Goal: Feedback & Contribution: Contribute content

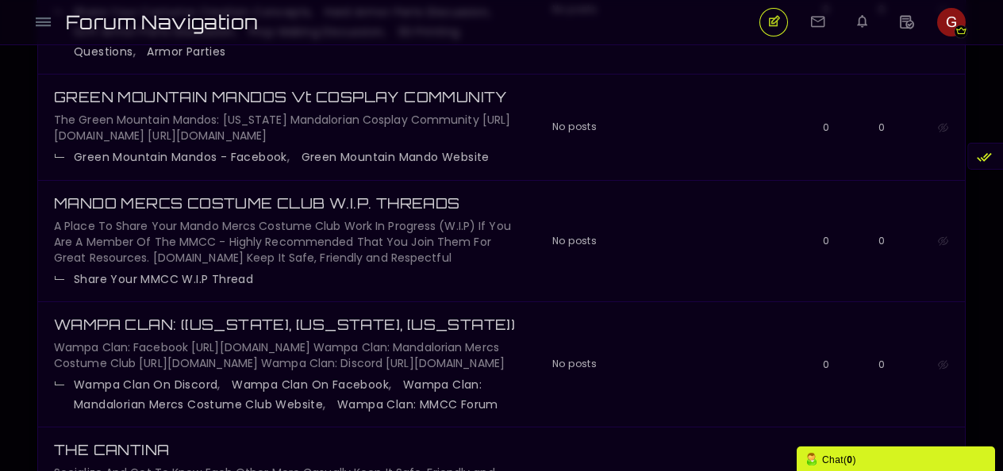
scroll to position [786, 0]
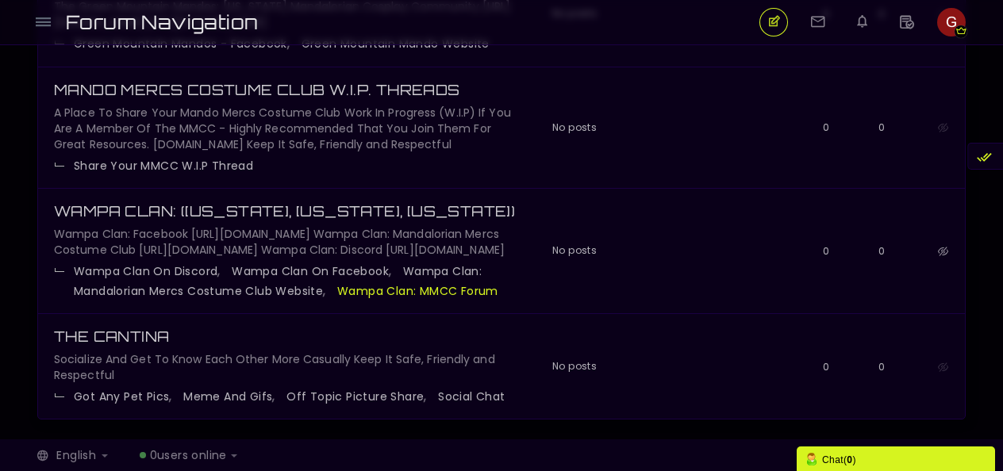
click at [395, 287] on link "Wampa Clan: MMCC Forum" at bounding box center [417, 291] width 161 height 16
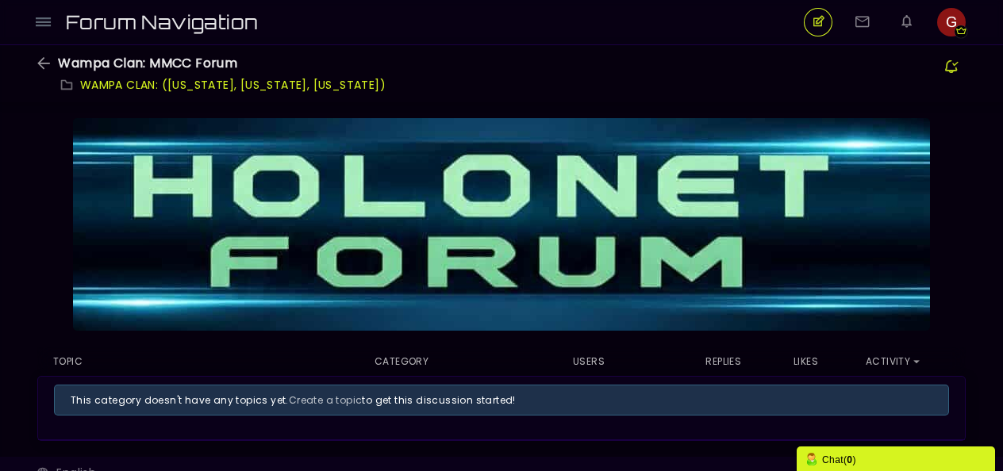
click at [214, 85] on link "WAMPA CLAN: ([US_STATE], [US_STATE], [US_STATE])" at bounding box center [233, 85] width 306 height 16
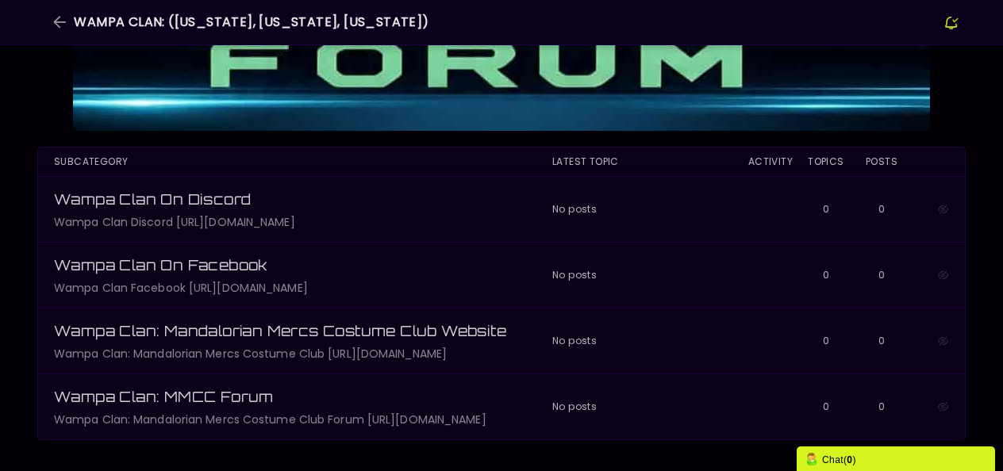
scroll to position [284, 0]
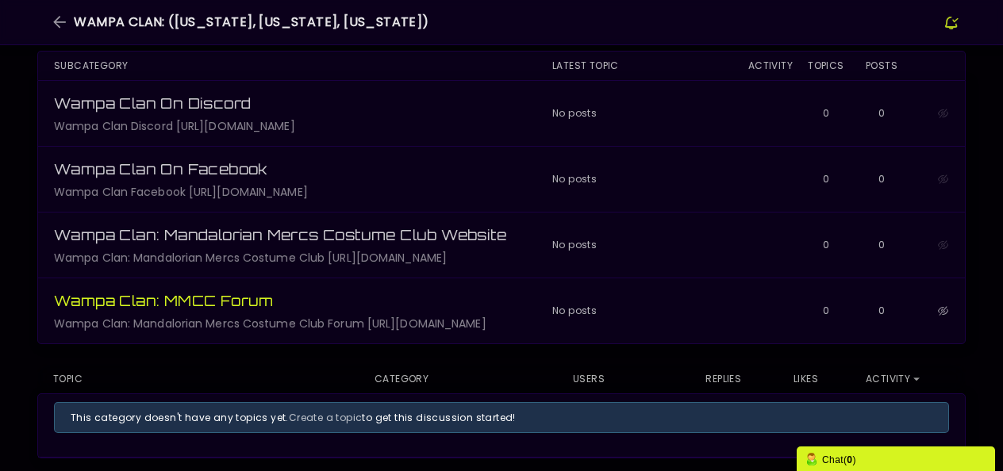
click at [263, 309] on span "Wampa Clan: MMCC Forum" at bounding box center [164, 300] width 220 height 17
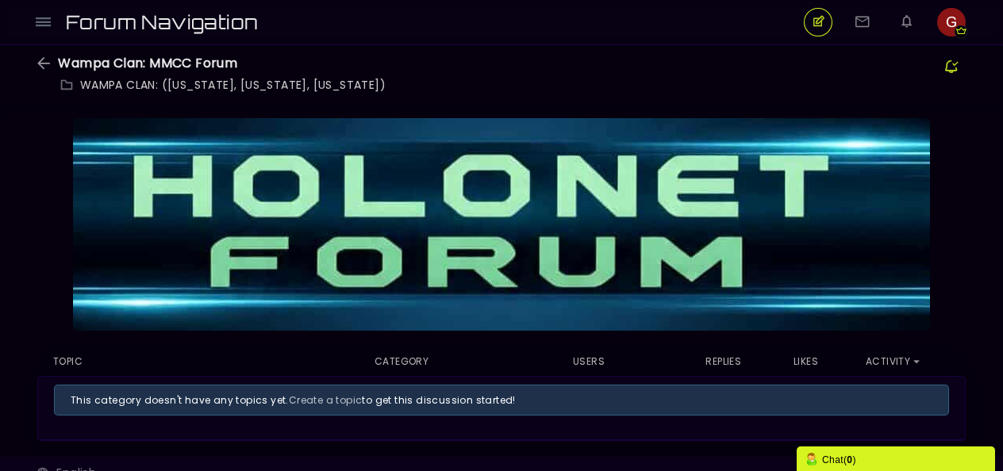
scroll to position [15, 0]
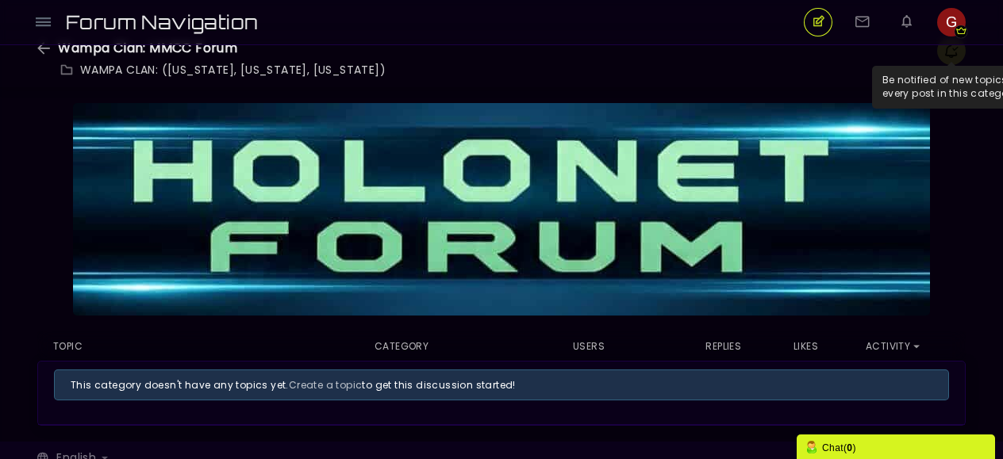
click at [952, 48] on icon at bounding box center [951, 50] width 14 height 18
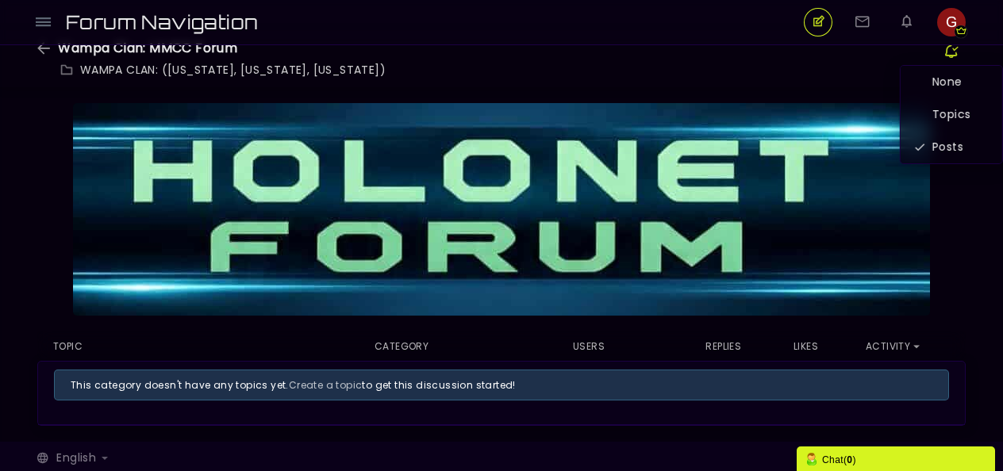
click at [860, 76] on div "Wampa Clan: MMCC Forum WAMPA CLAN: (MAINE, NEW HAMPSHIRE, VERMONT) > New Topic …" at bounding box center [501, 58] width 928 height 56
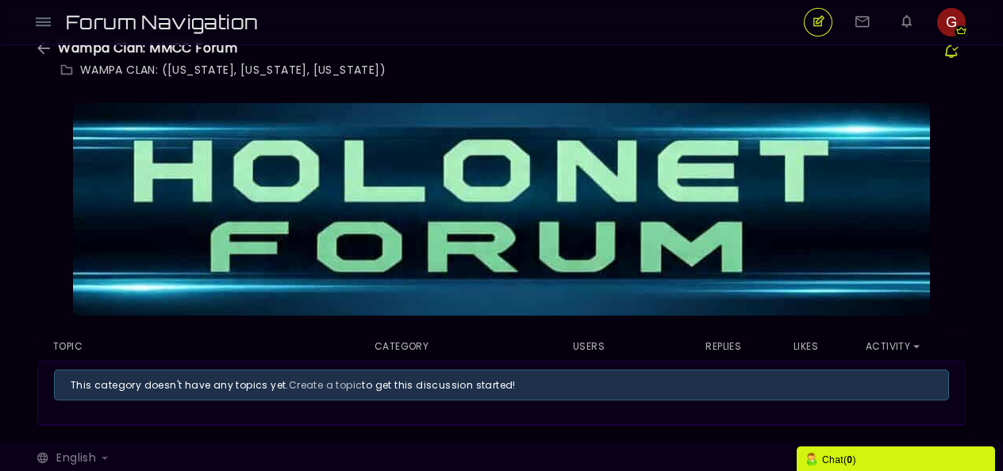
click at [919, 461] on div "Chat ( 0 )" at bounding box center [896, 459] width 183 height 17
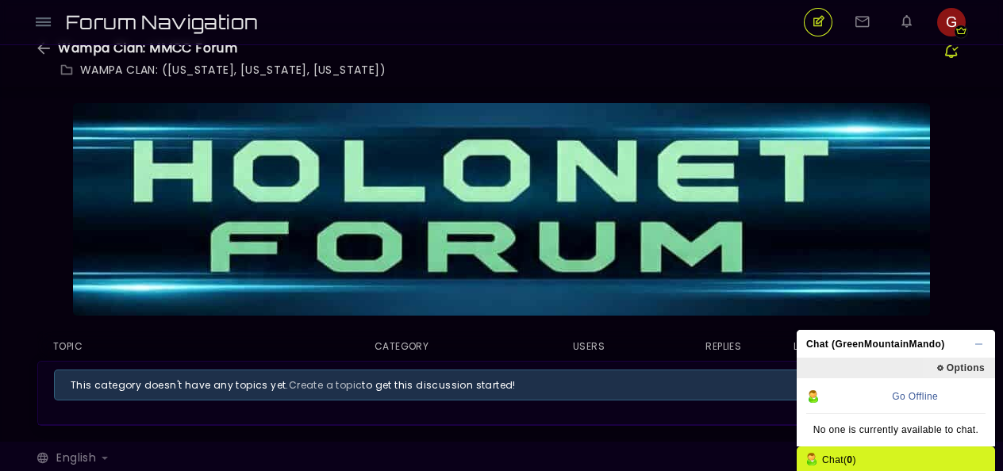
click at [982, 343] on span "Chat (GreenMountainMando)" at bounding box center [891, 344] width 189 height 29
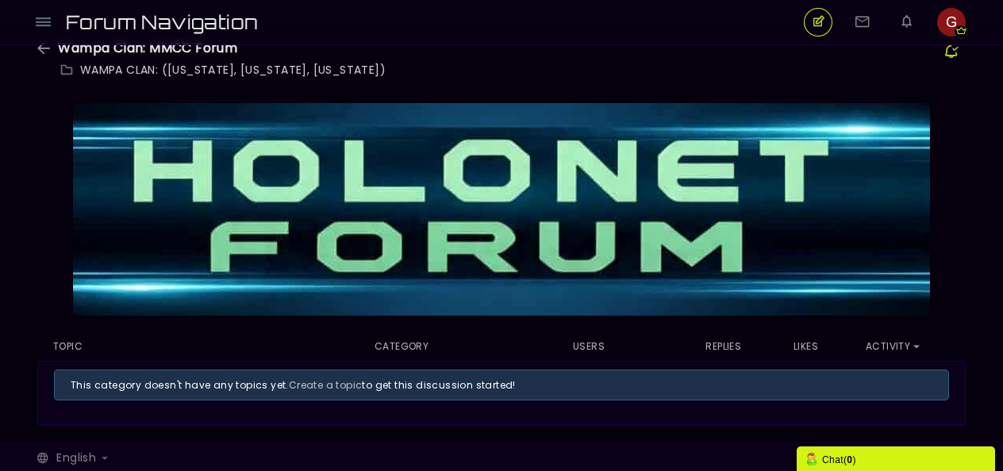
click at [900, 461] on div "Chat ( 0 )" at bounding box center [896, 459] width 183 height 17
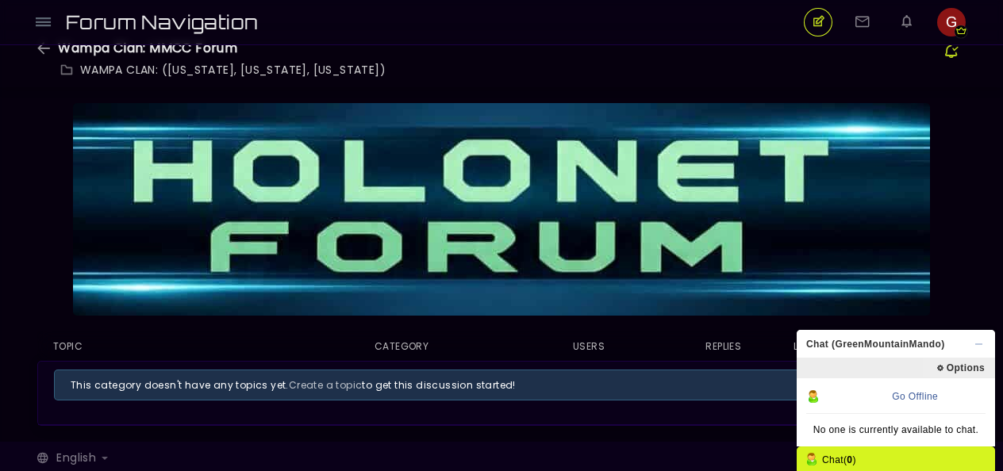
click at [980, 341] on span "Chat (GreenMountainMando)" at bounding box center [891, 344] width 189 height 29
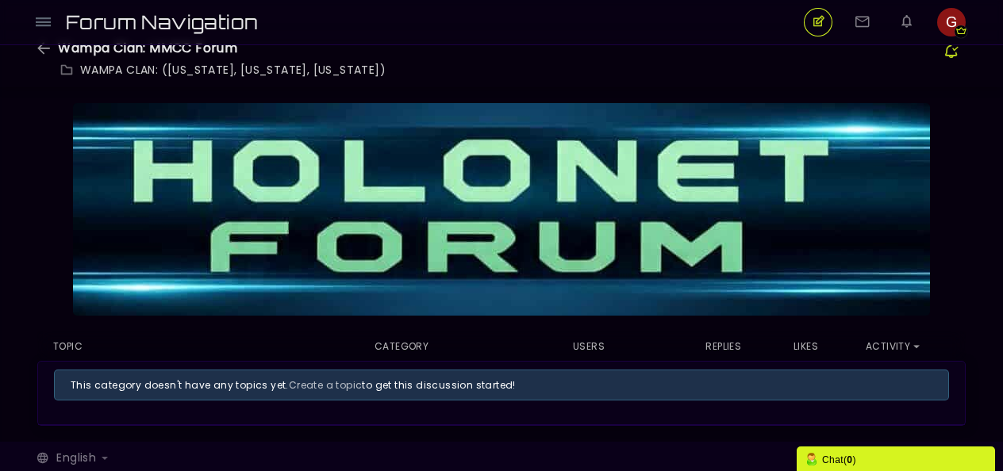
click at [133, 20] on span "Forum Navigation" at bounding box center [168, 22] width 204 height 37
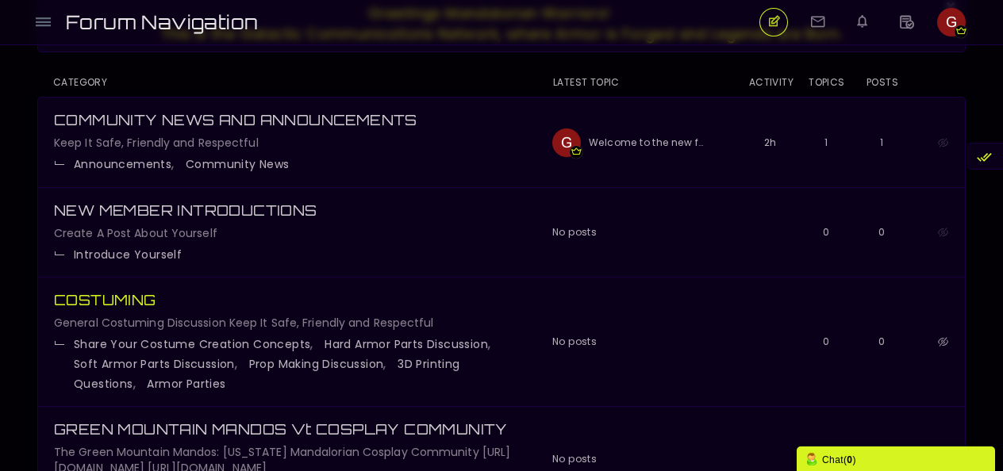
scroll to position [317, 0]
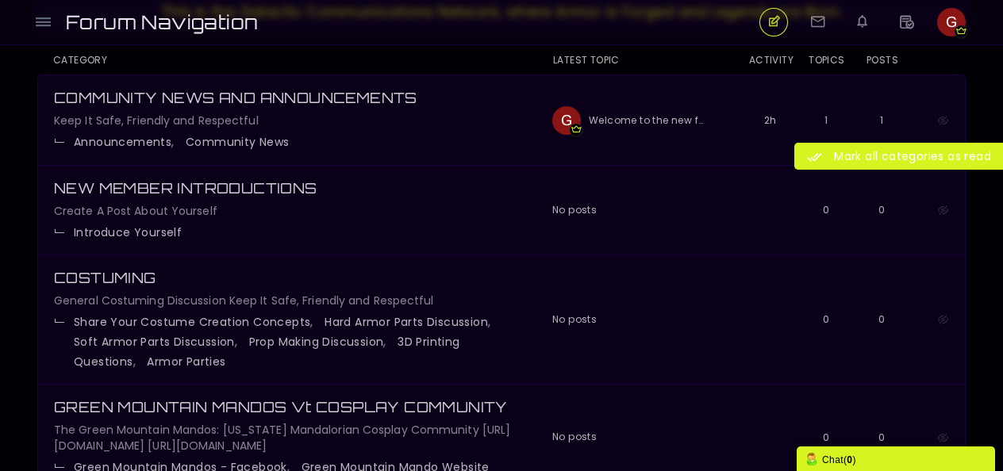
click at [986, 155] on link at bounding box center [898, 156] width 209 height 27
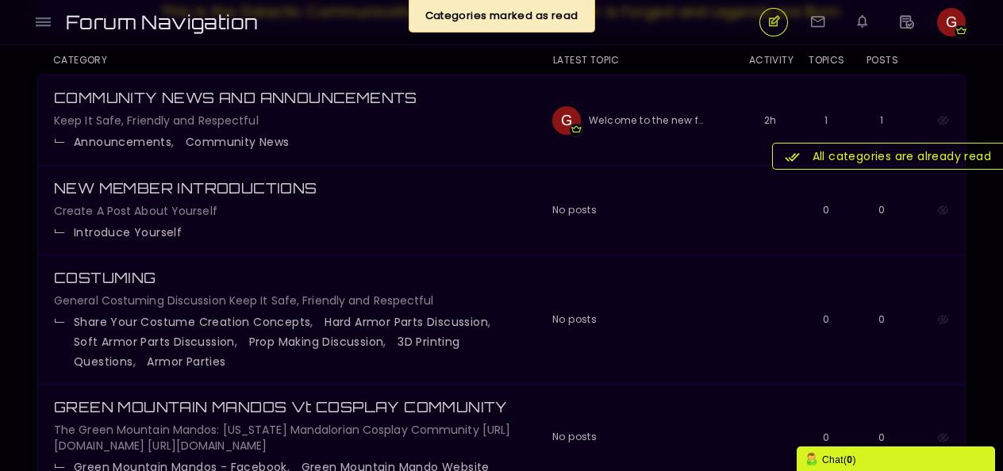
click at [984, 155] on link at bounding box center [887, 156] width 231 height 27
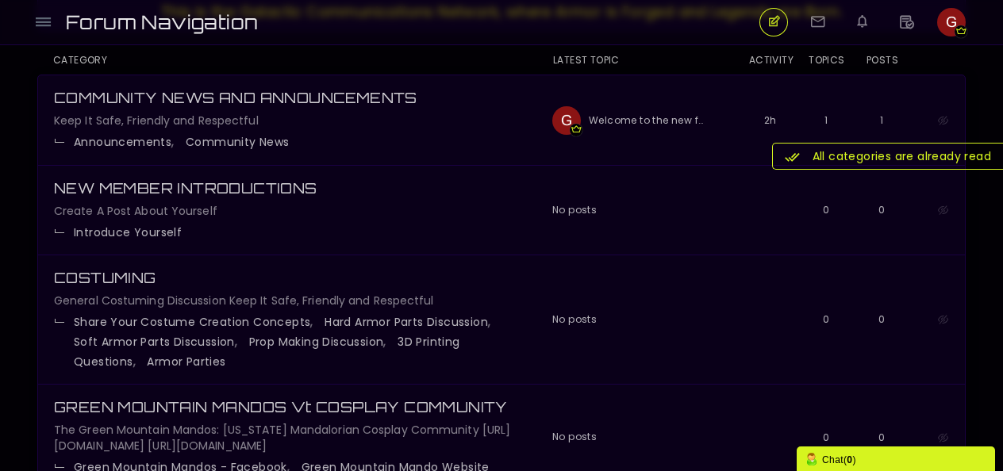
click at [990, 159] on link at bounding box center [887, 156] width 231 height 27
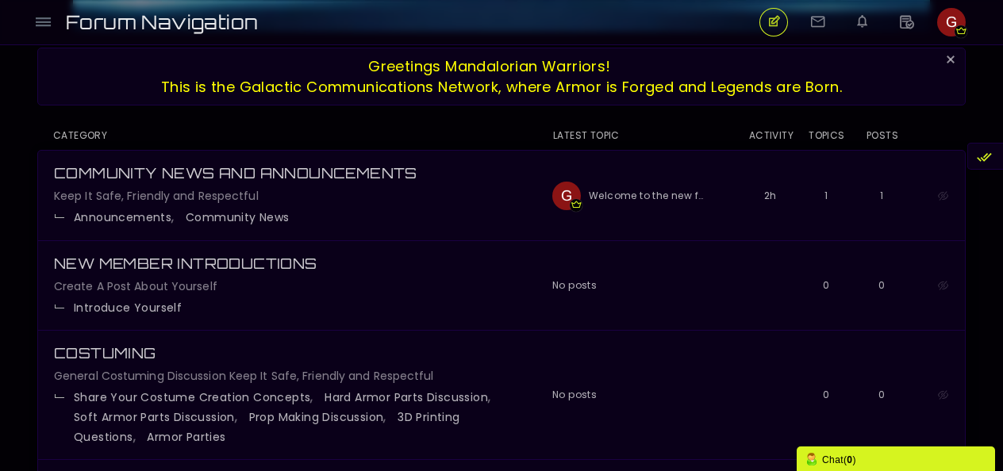
scroll to position [238, 0]
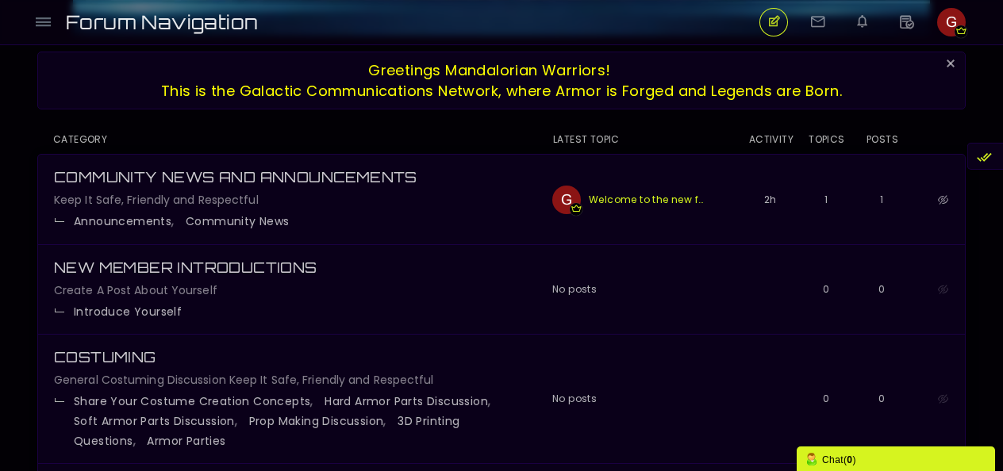
click at [655, 198] on link "Welcome to the new forum!" at bounding box center [648, 200] width 118 height 29
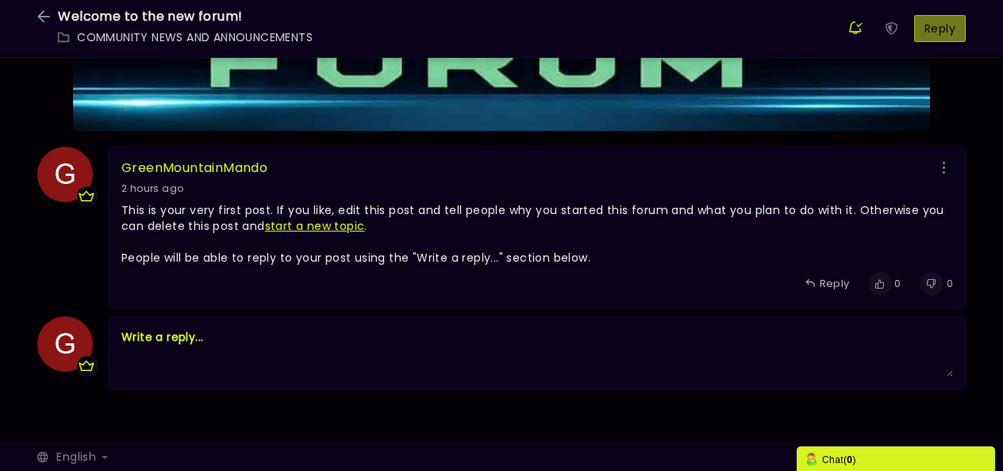
scroll to position [197, 0]
click at [943, 167] on icon at bounding box center [944, 168] width 2 height 16
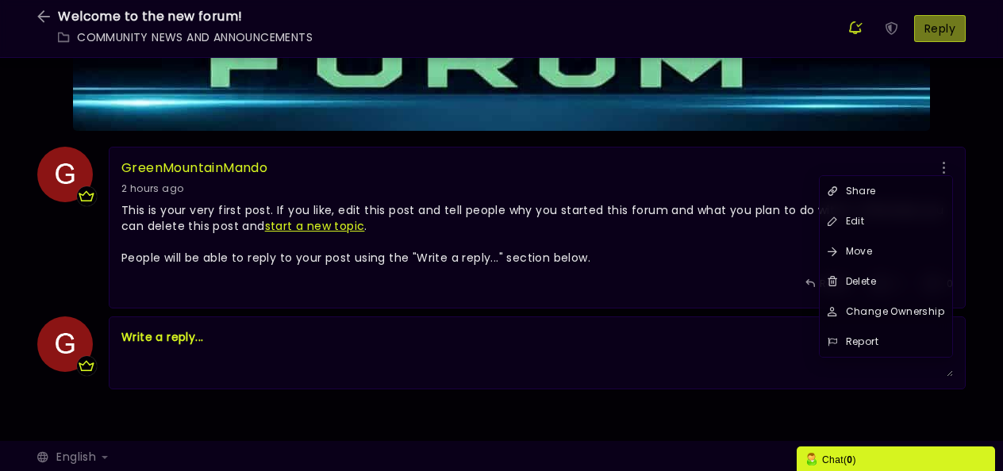
click at [974, 125] on div "Messages are turned off. Enable them to send or receive messages. Enable Messag…" at bounding box center [501, 171] width 1003 height 507
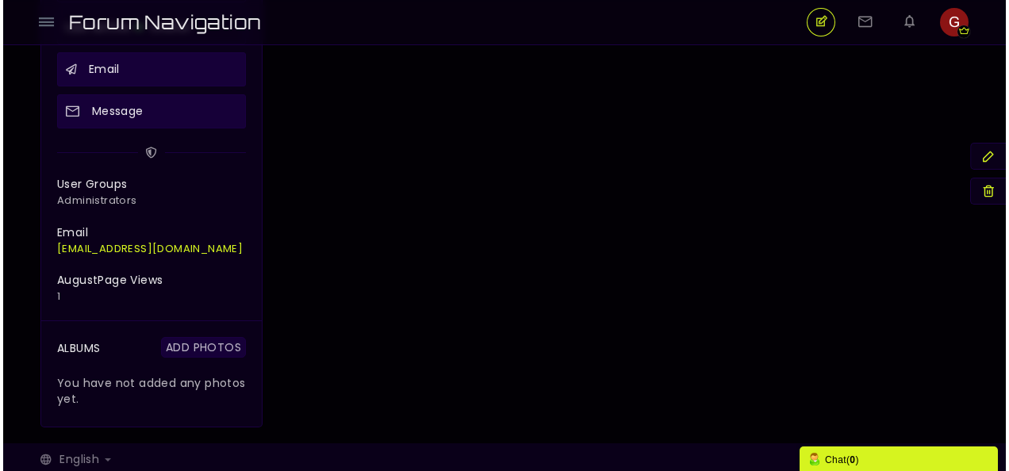
scroll to position [732, 0]
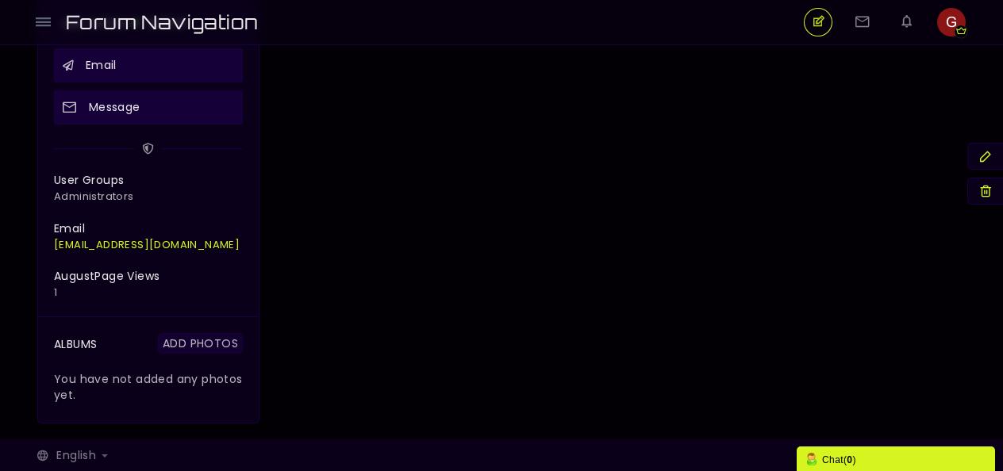
click at [199, 340] on link "Add Photos" at bounding box center [200, 343] width 85 height 21
type input "C:\fakepath\Messenger_creation_1428404921697366.jpeg"
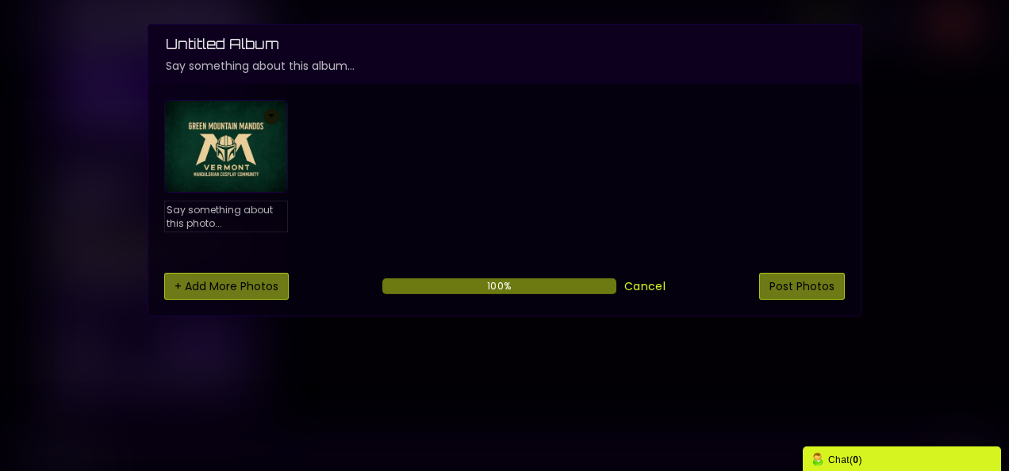
click at [271, 114] on span at bounding box center [271, 115] width 6 height 3
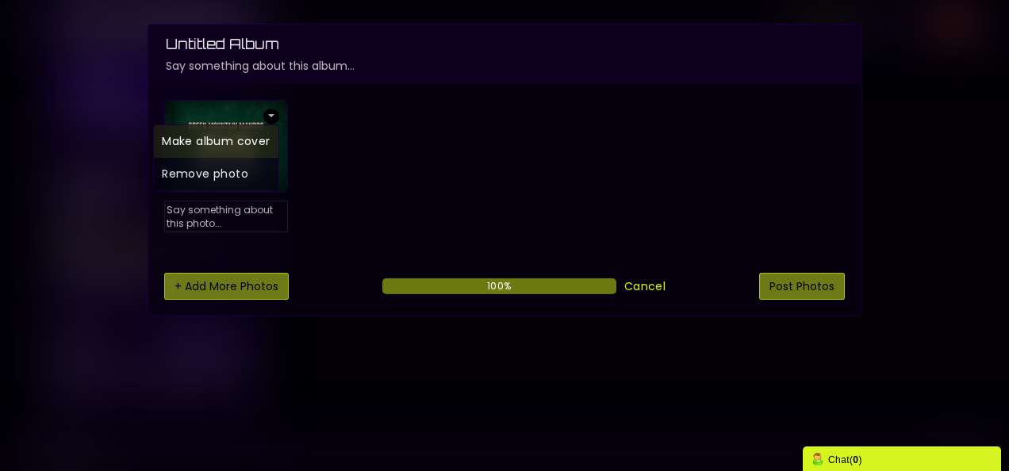
click at [257, 137] on link "Make album cover" at bounding box center [216, 141] width 124 height 33
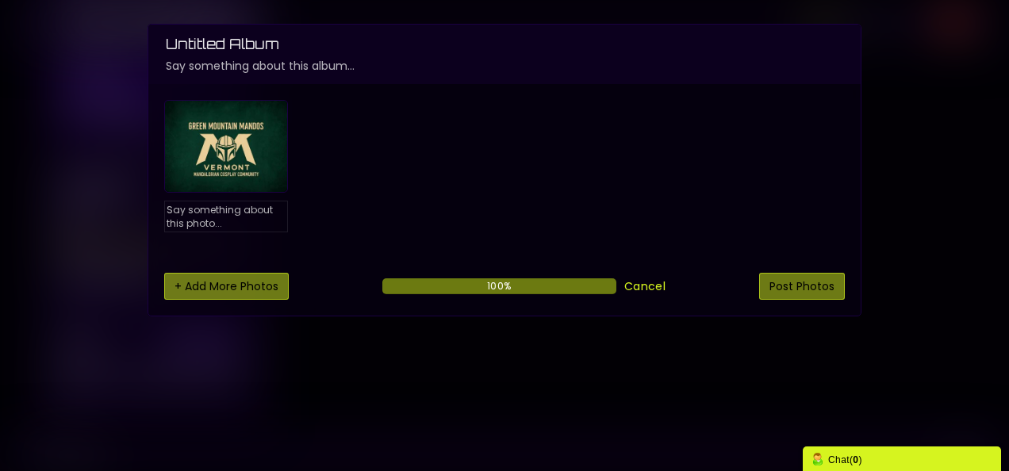
click at [951, 259] on div "Untitled Album Say something about this album... 0% Make album cover Remove pho…" at bounding box center [504, 235] width 1009 height 471
click at [794, 282] on input "Post Photos" at bounding box center [802, 286] width 86 height 27
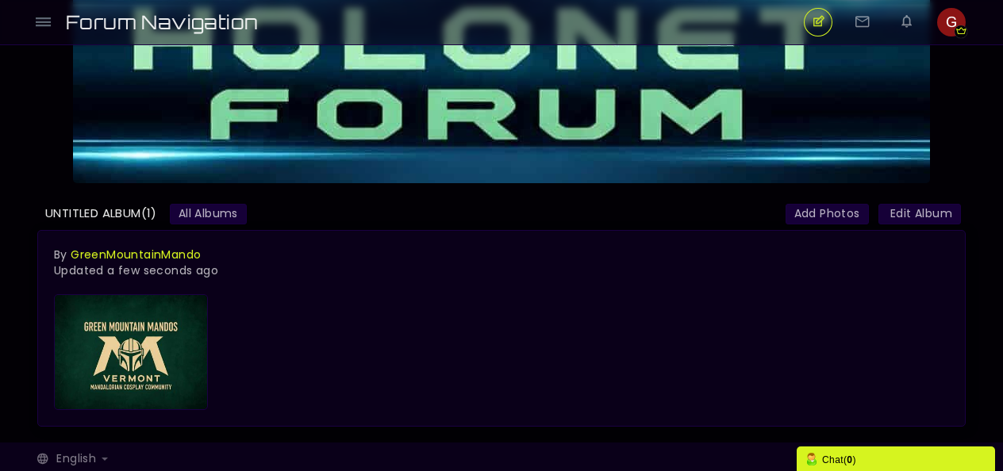
scroll to position [92, 0]
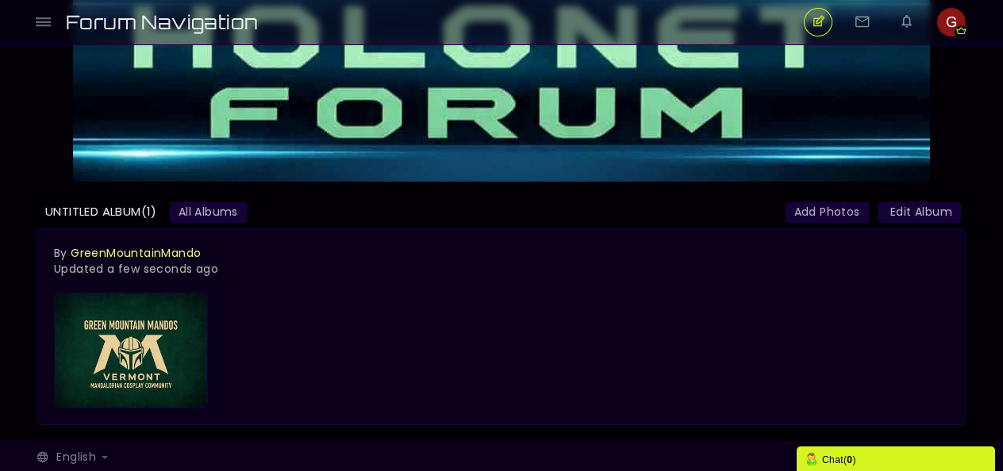
click at [154, 249] on link "GreenMountainMando" at bounding box center [136, 253] width 130 height 16
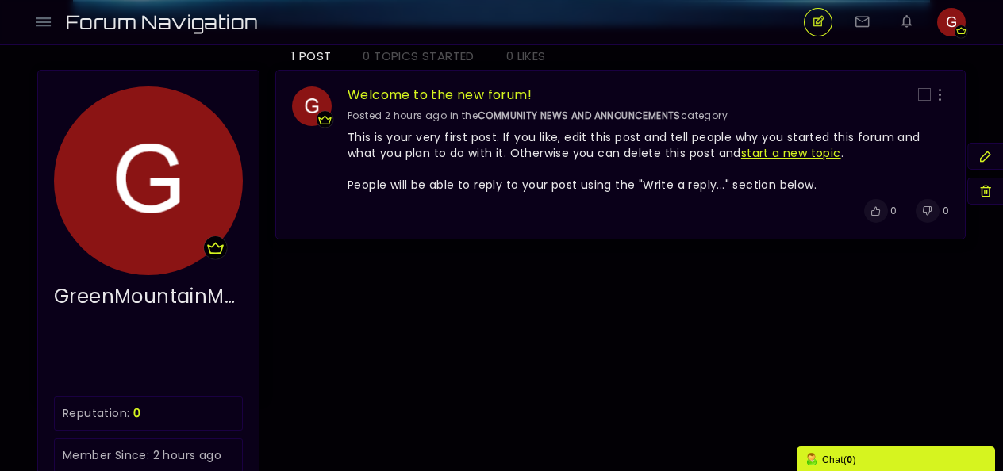
scroll to position [236, 0]
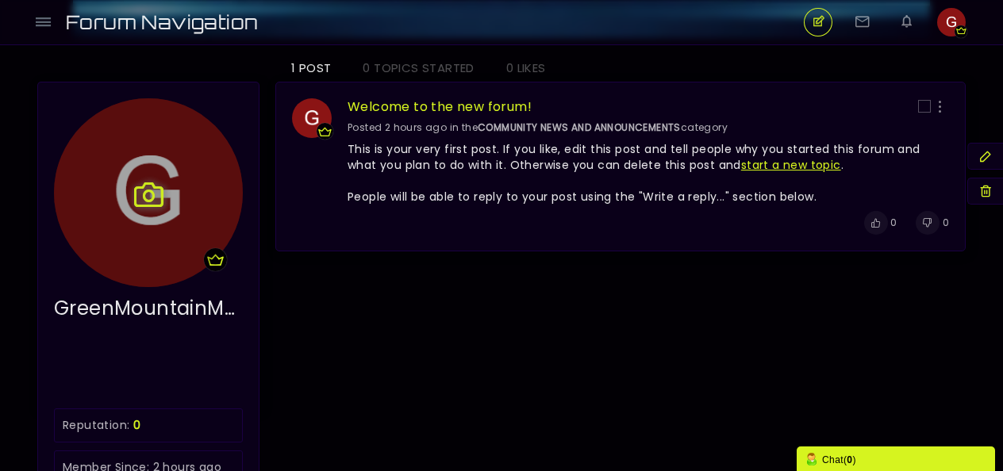
click at [154, 195] on icon at bounding box center [148, 193] width 46 height 36
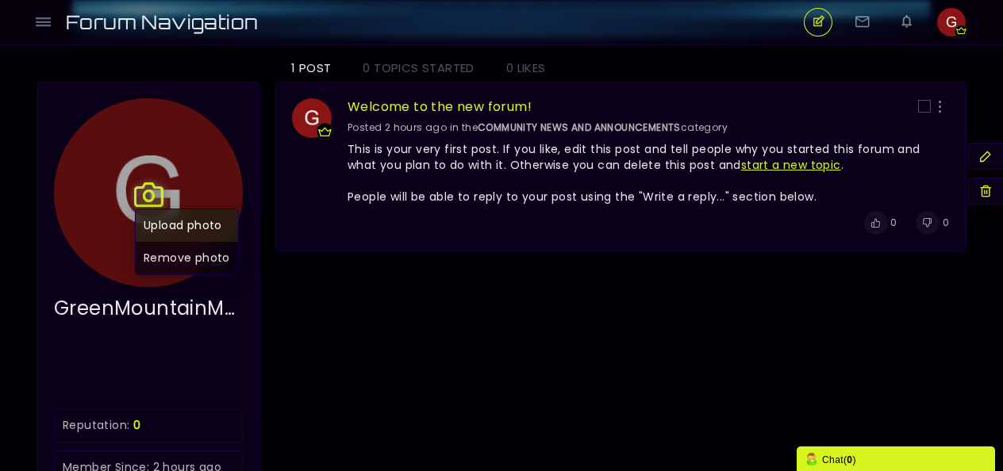
click at [176, 225] on link "Upload photo" at bounding box center [187, 225] width 102 height 33
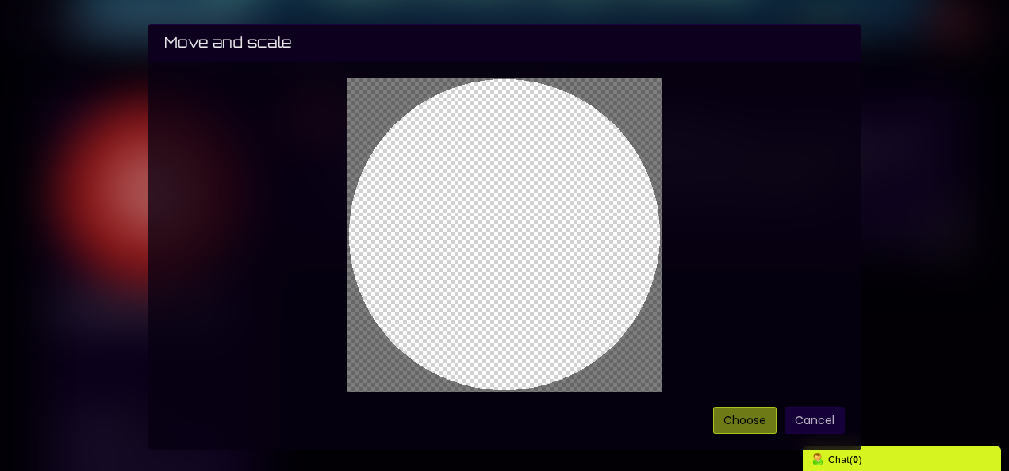
click at [525, 246] on cropper-handle at bounding box center [505, 235] width 314 height 314
click at [751, 413] on button "Choose" at bounding box center [744, 420] width 63 height 27
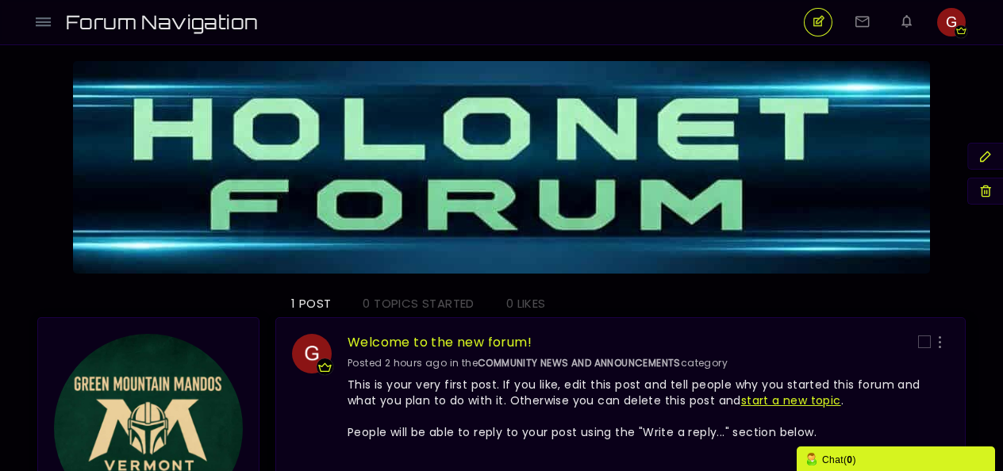
scroll to position [0, 0]
click at [226, 24] on span "Forum Navigation" at bounding box center [168, 22] width 204 height 37
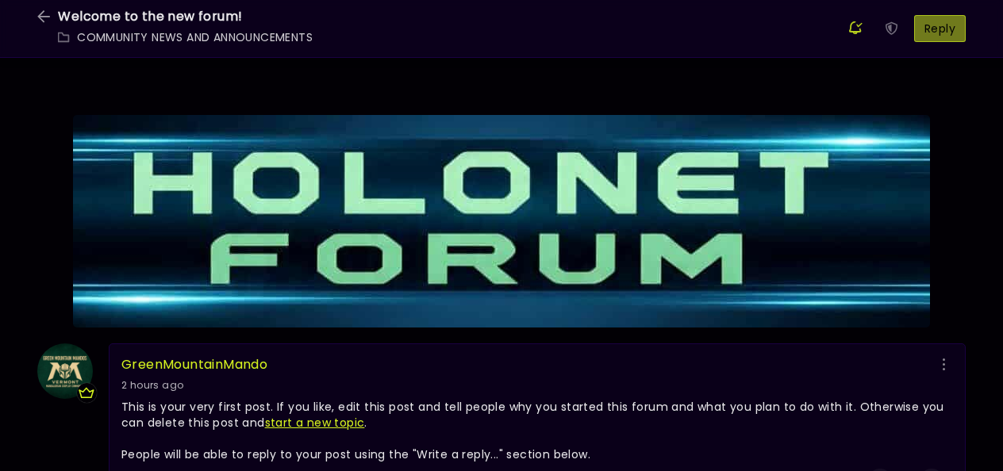
scroll to position [197, 0]
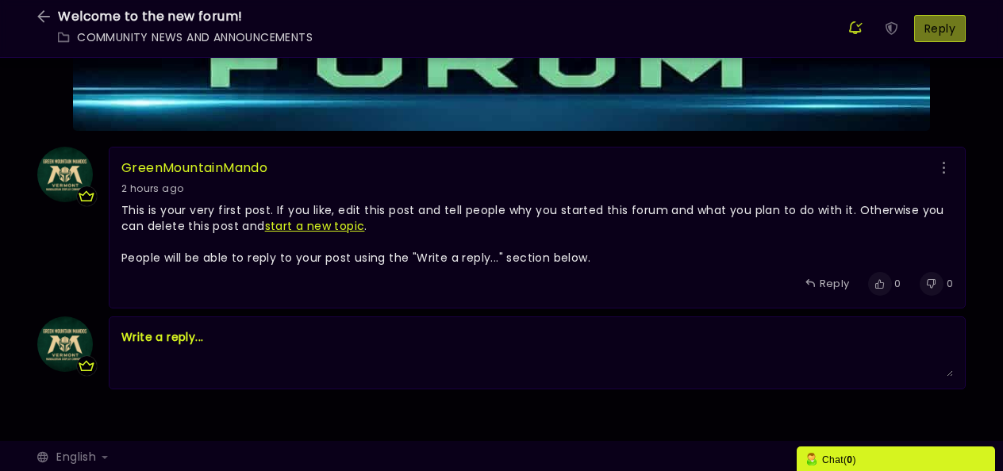
click at [54, 169] on img at bounding box center [65, 175] width 56 height 56
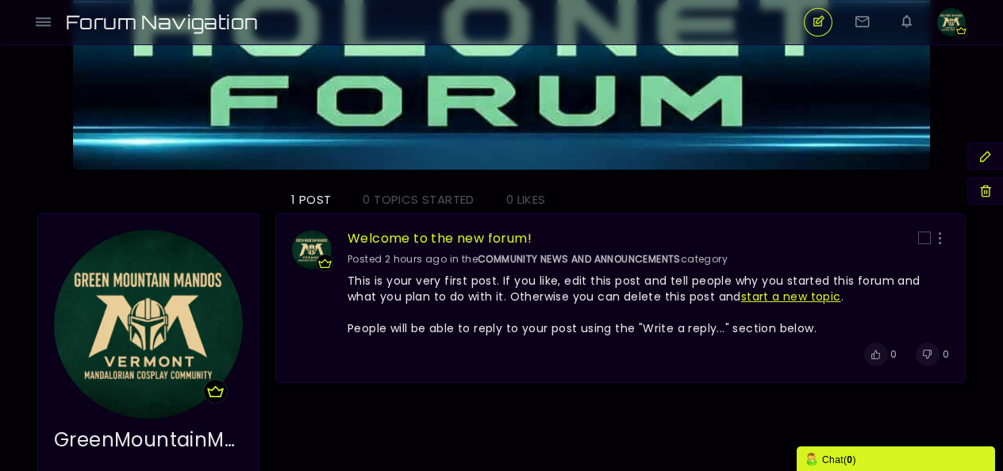
scroll to position [159, 0]
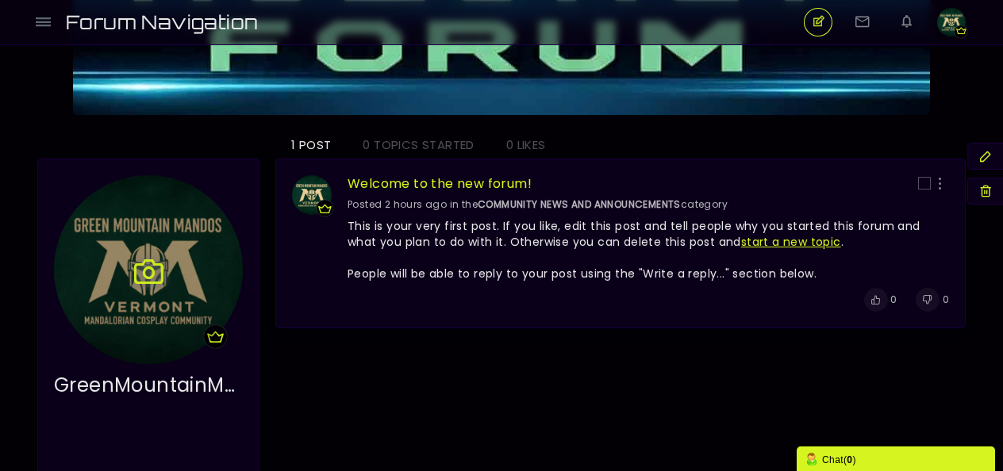
click at [152, 275] on icon at bounding box center [148, 270] width 46 height 36
click at [157, 295] on link "Upload photo" at bounding box center [187, 302] width 102 height 33
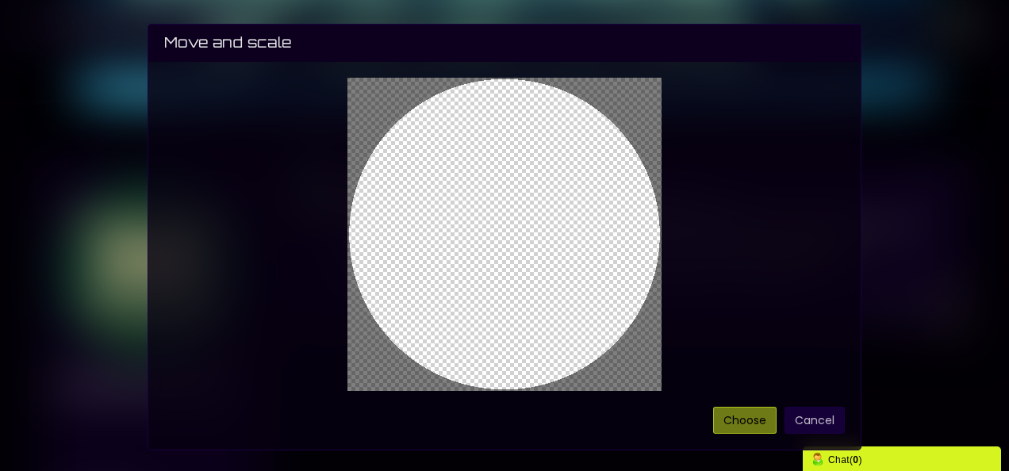
click at [745, 418] on button "Choose" at bounding box center [744, 420] width 63 height 27
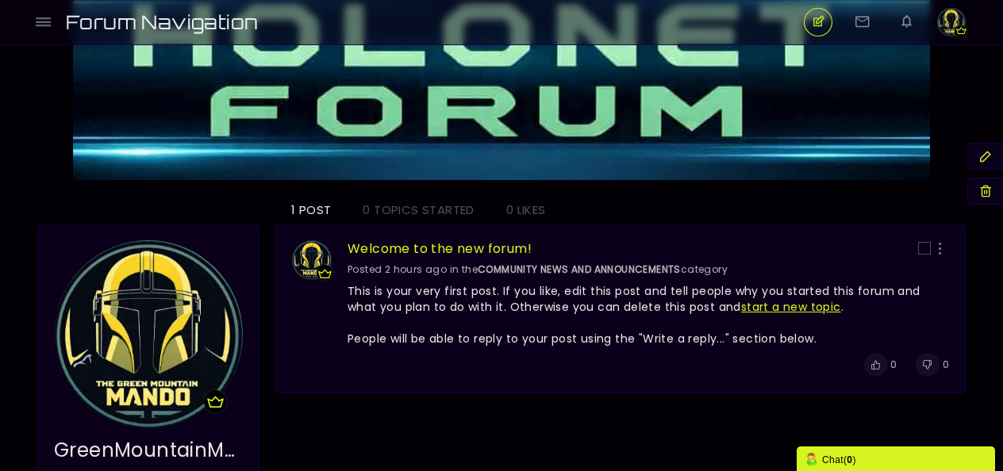
scroll to position [79, 0]
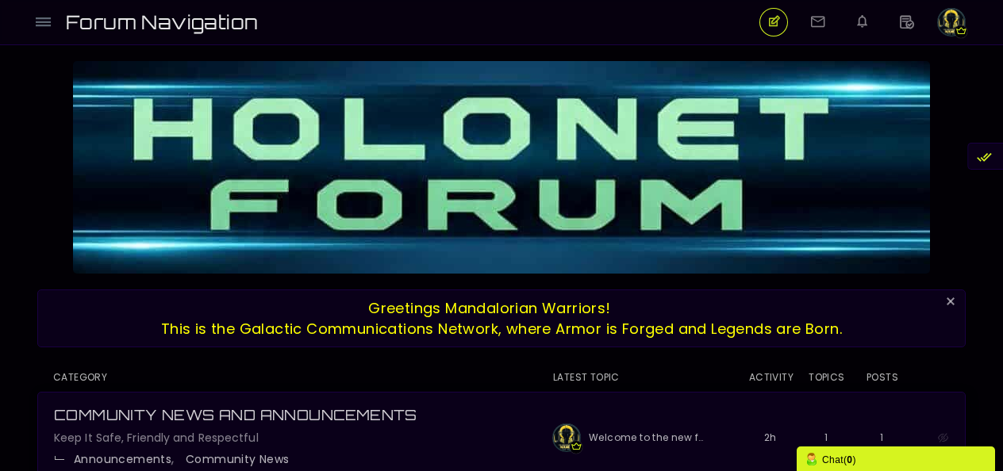
click at [950, 16] on img "button" at bounding box center [951, 22] width 29 height 29
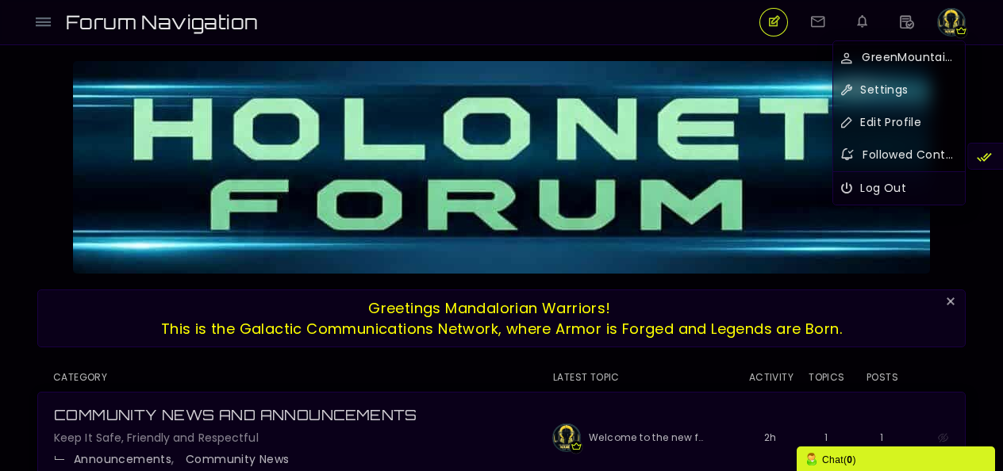
click at [955, 19] on img "button" at bounding box center [951, 22] width 29 height 29
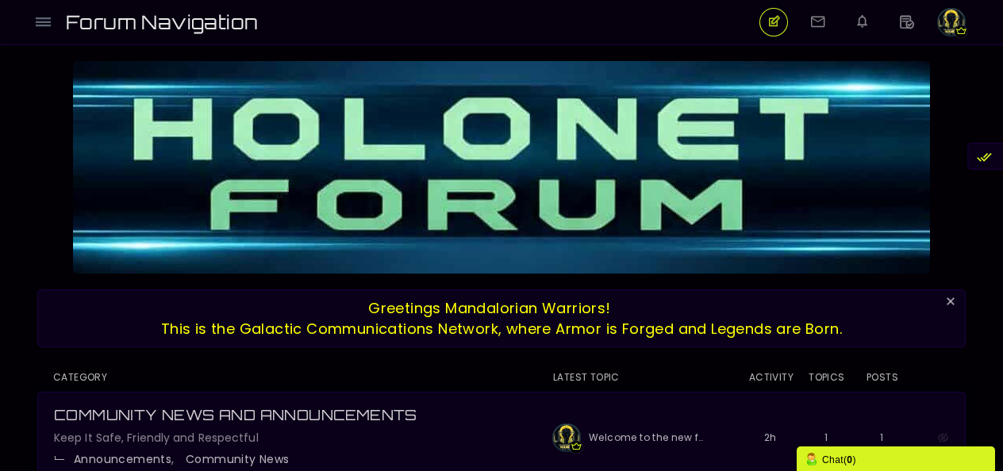
click at [955, 19] on img "button" at bounding box center [951, 22] width 29 height 29
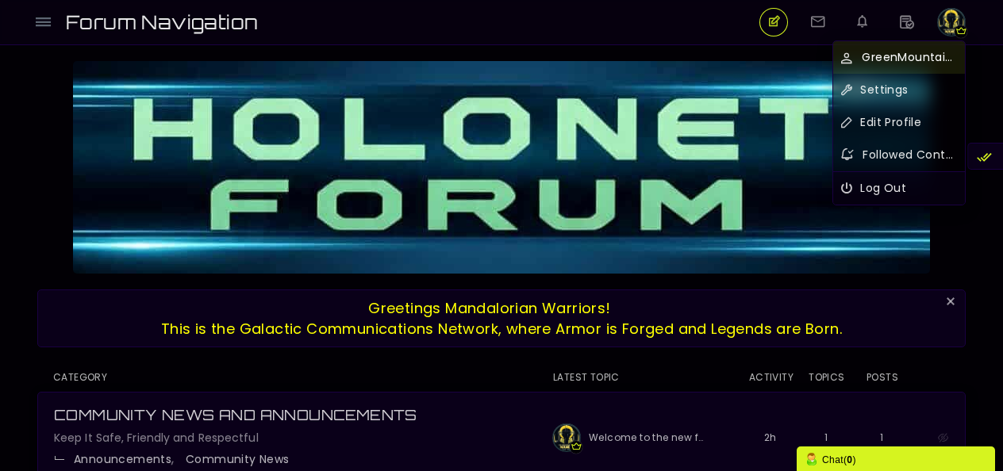
click at [908, 60] on span "GreenMountainMando" at bounding box center [909, 57] width 95 height 17
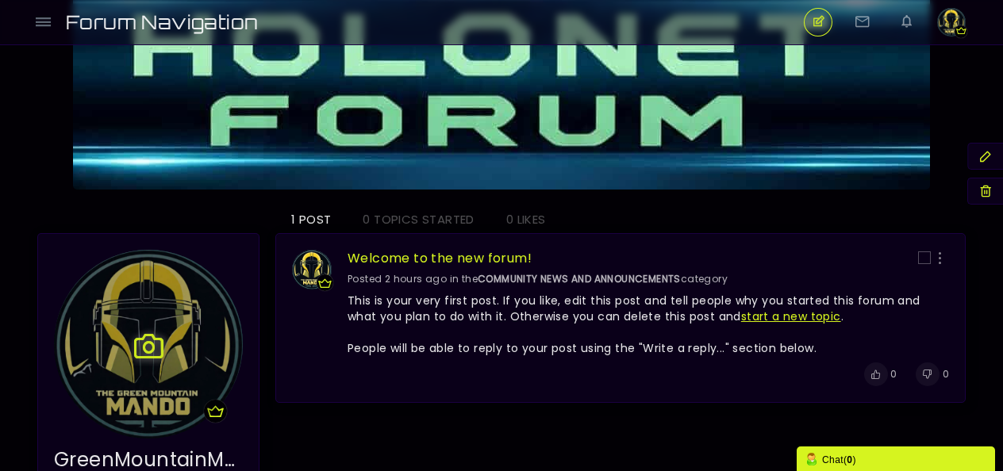
scroll to position [159, 0]
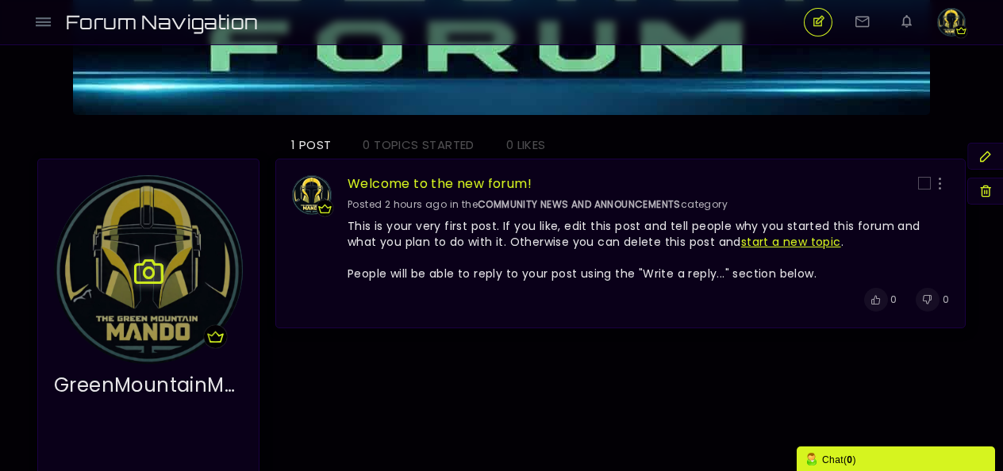
click at [150, 275] on icon at bounding box center [148, 270] width 46 height 36
click at [154, 297] on link "Upload photo" at bounding box center [187, 302] width 102 height 33
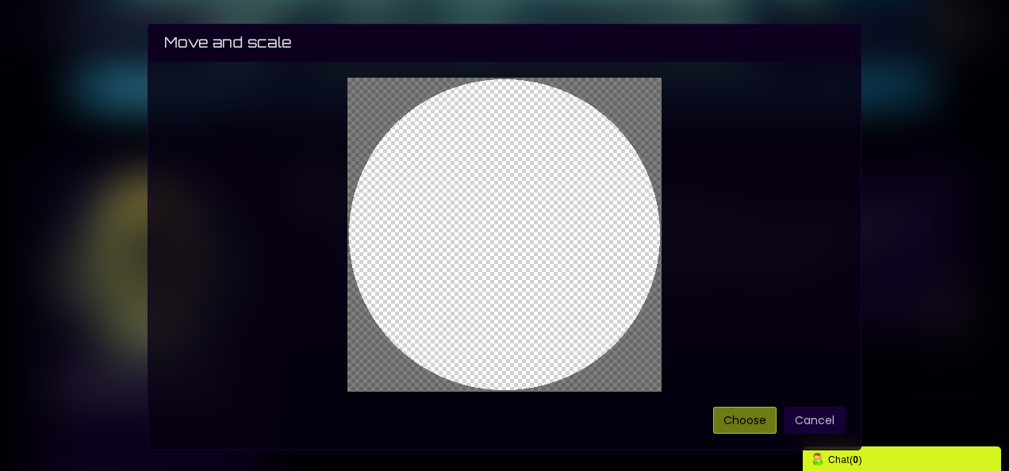
click at [525, 248] on cropper-handle at bounding box center [505, 235] width 314 height 314
click at [748, 413] on button "Choose" at bounding box center [744, 420] width 63 height 27
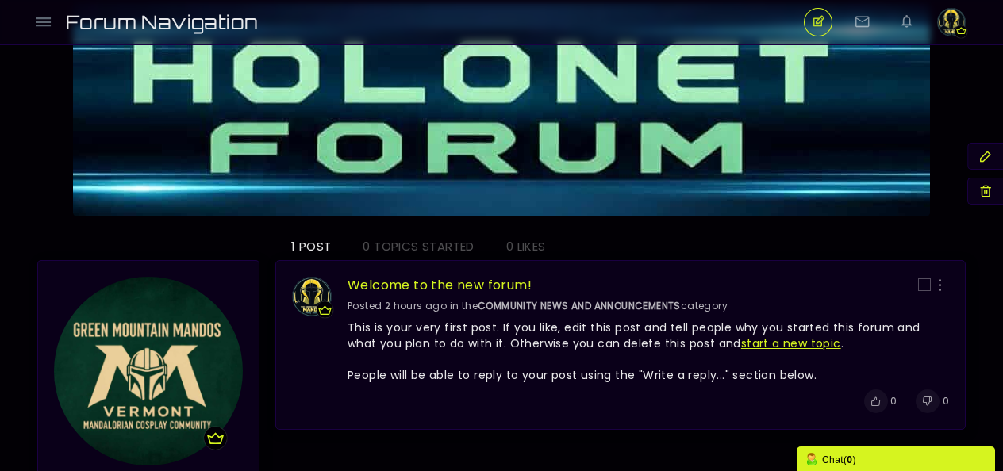
scroll to position [0, 0]
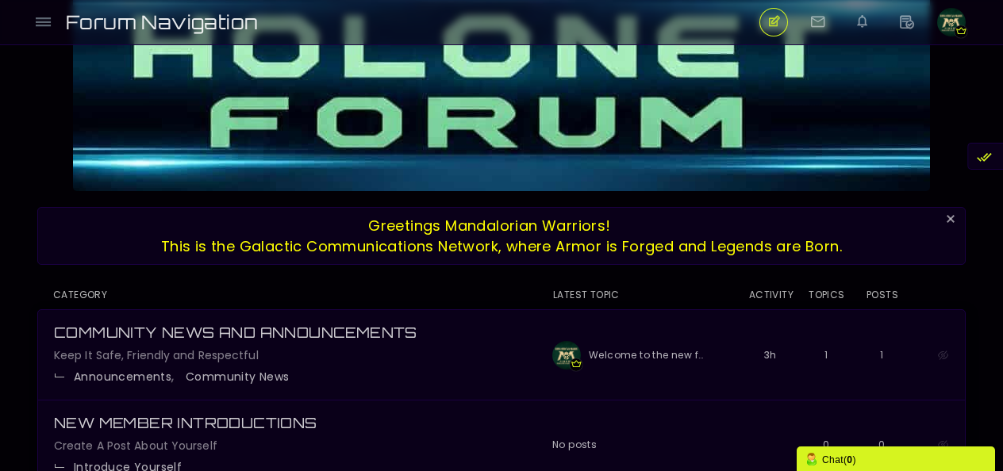
scroll to position [159, 0]
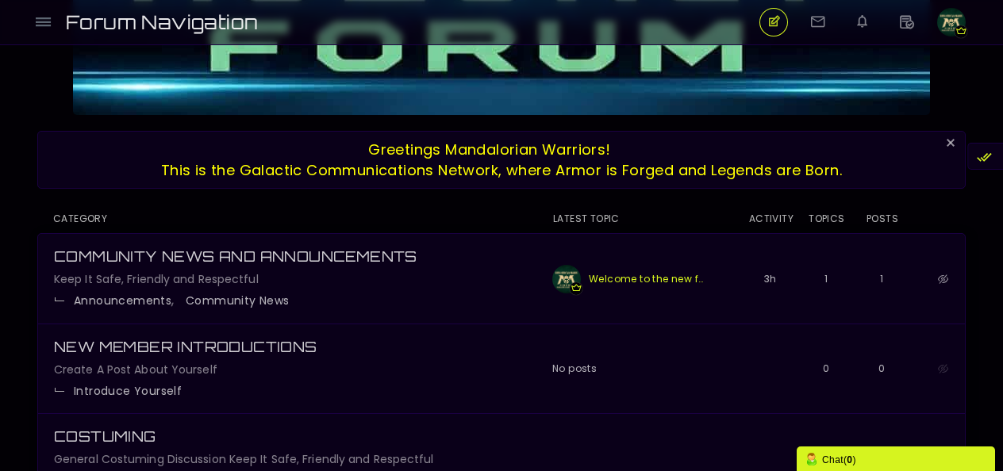
click at [671, 277] on link "Welcome to the new forum!" at bounding box center [648, 279] width 118 height 29
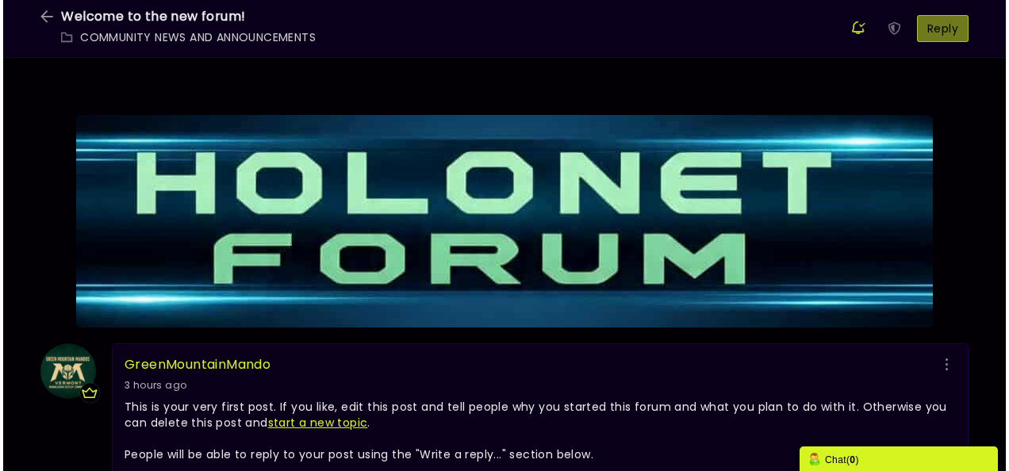
scroll to position [159, 0]
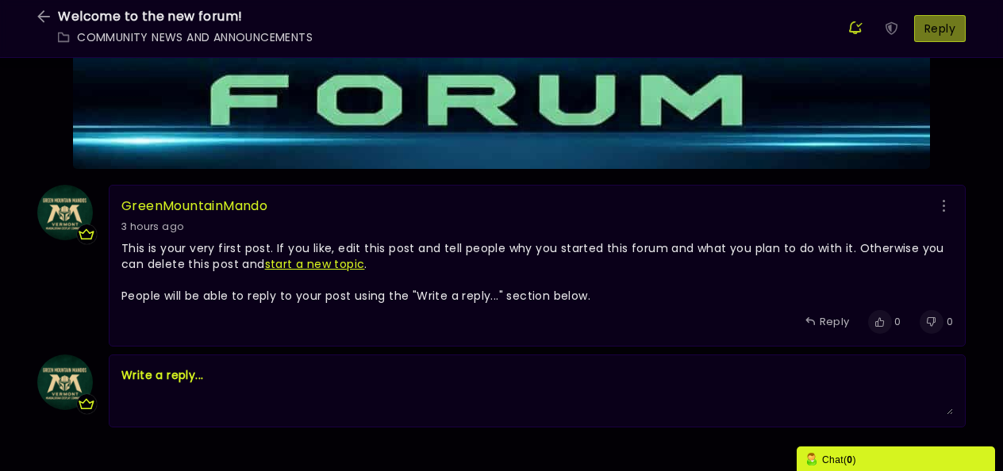
drag, startPoint x: 947, startPoint y: 202, endPoint x: 652, endPoint y: 224, distance: 295.2
click at [640, 225] on span "3 hours ago Edited" at bounding box center [537, 227] width 832 height 14
click at [946, 206] on link at bounding box center [944, 206] width 18 height 16
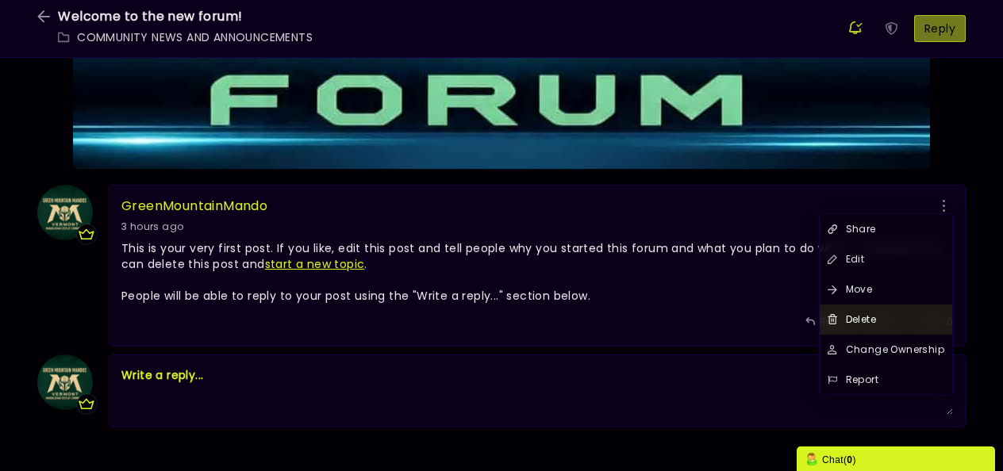
click at [864, 313] on span "Delete" at bounding box center [861, 320] width 30 height 14
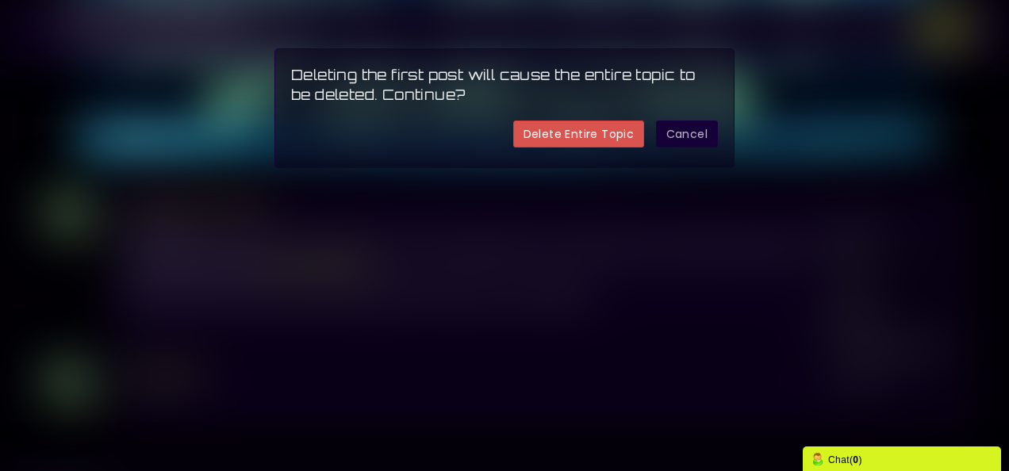
scroll to position [149, 0]
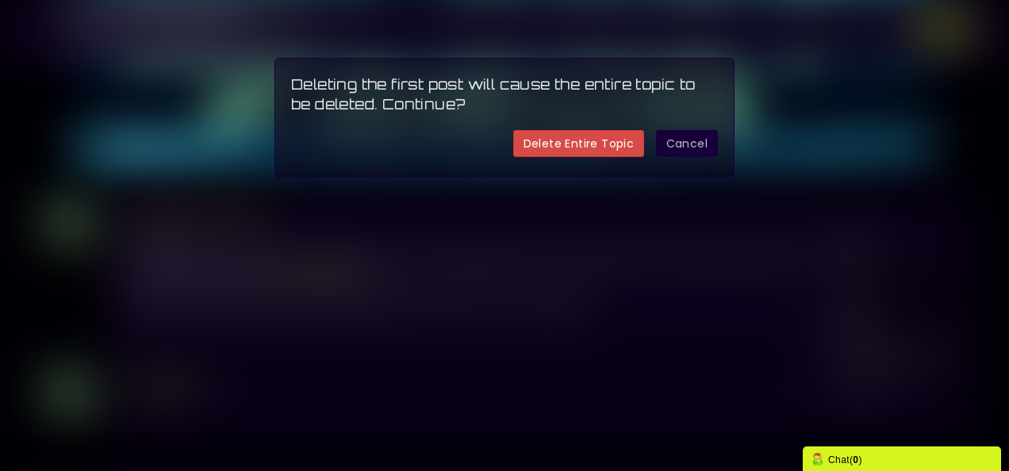
click at [611, 140] on link "Delete Entire Topic" at bounding box center [579, 143] width 132 height 27
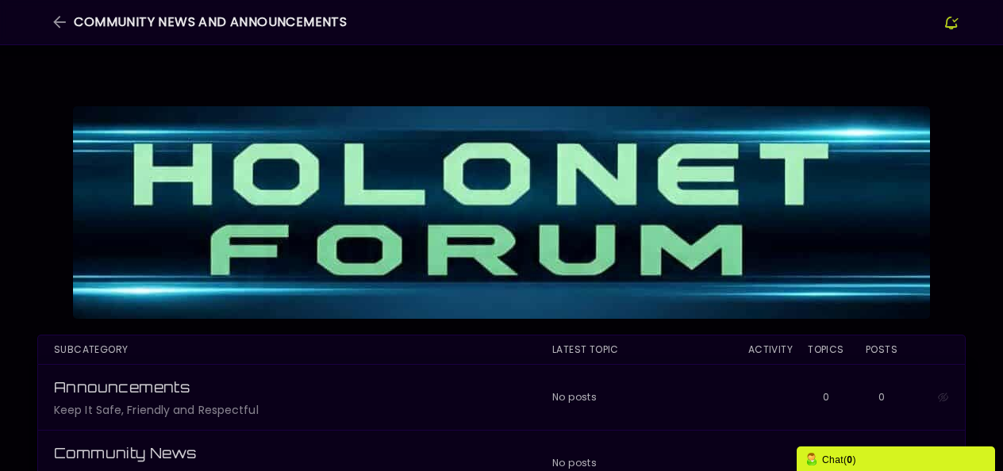
scroll to position [185, 0]
